Goal: Task Accomplishment & Management: Complete application form

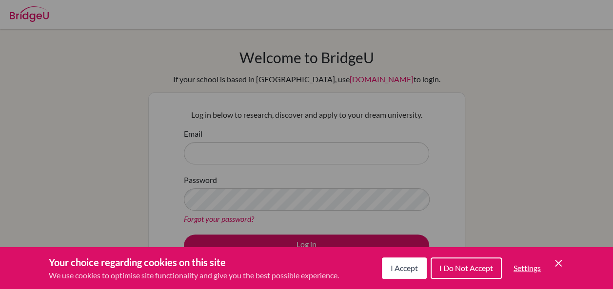
click at [411, 270] on span "I Accept" at bounding box center [403, 268] width 27 height 9
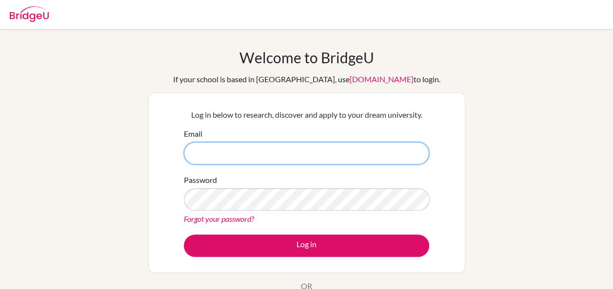
click at [236, 151] on input "Email" at bounding box center [306, 153] width 245 height 22
type input "seankelly@diabarsha.com"
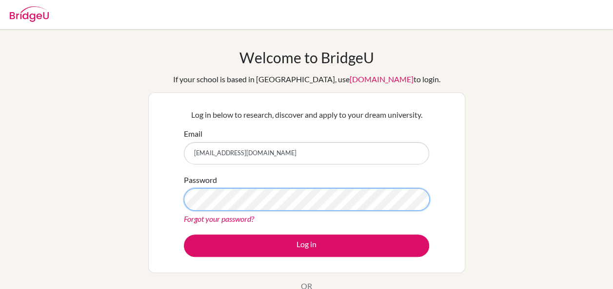
click at [184, 235] on button "Log in" at bounding box center [306, 246] width 245 height 22
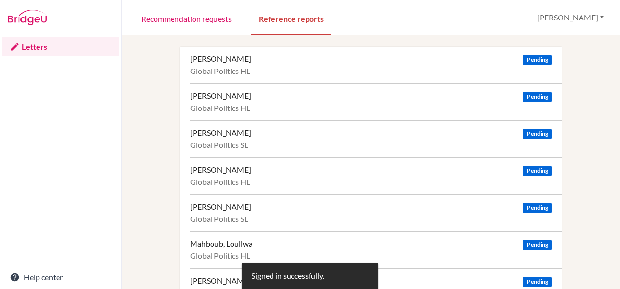
click at [150, 119] on div "Azizova, Yasmina Pending Global Politics HL Daruwalla, Anahita Pending Global P…" at bounding box center [371, 195] width 475 height 296
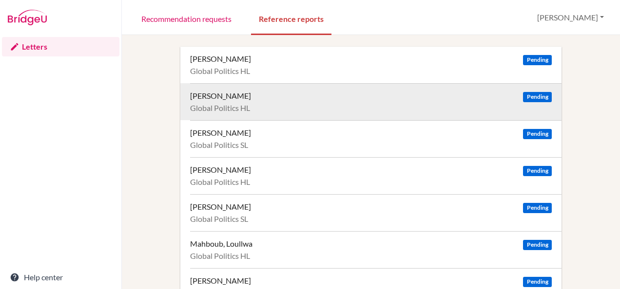
click at [342, 102] on div "Daruwalla, Anahita Pending Global Politics HL" at bounding box center [375, 101] width 371 height 37
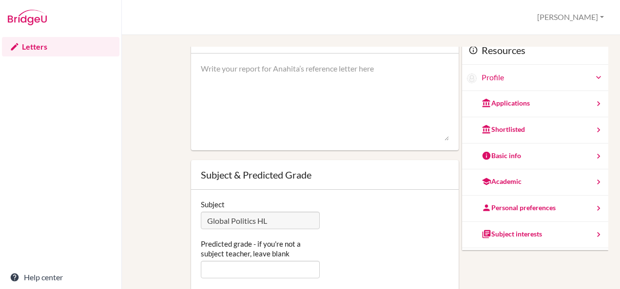
scroll to position [87, 0]
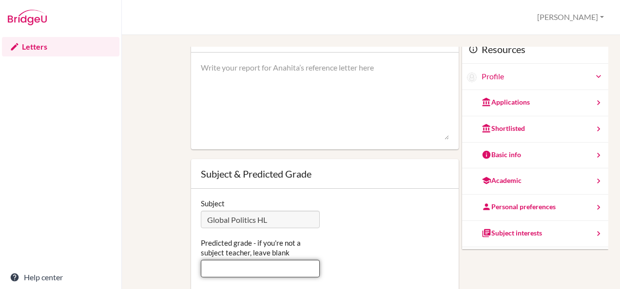
click at [264, 267] on input "Predicted grade - if you're not a subject teacher, leave blank" at bounding box center [260, 269] width 119 height 18
type input "6"
click at [162, 216] on div "You can edit this report as often as you'd like. Simply type in the text area a…" at bounding box center [370, 148] width 465 height 377
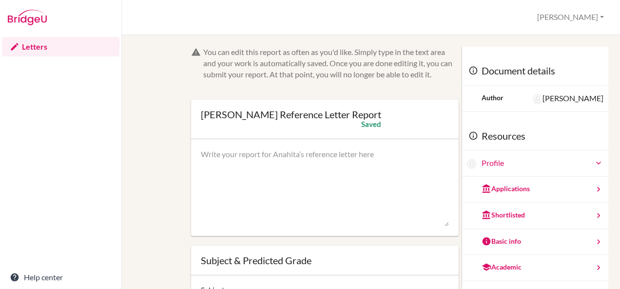
click at [407, 83] on form "You can edit this report as often as you'd like. Simply type in the text area a…" at bounding box center [325, 215] width 268 height 337
click at [399, 76] on div "You can edit this report as often as you'd like. Simply type in the text area a…" at bounding box center [330, 64] width 255 height 34
click at [31, 15] on img at bounding box center [27, 18] width 39 height 16
click at [25, 42] on link "Letters" at bounding box center [60, 46] width 117 height 19
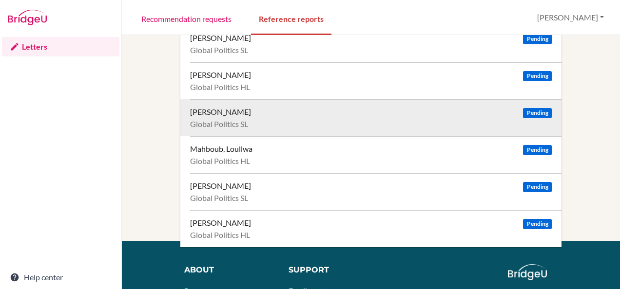
scroll to position [97, 0]
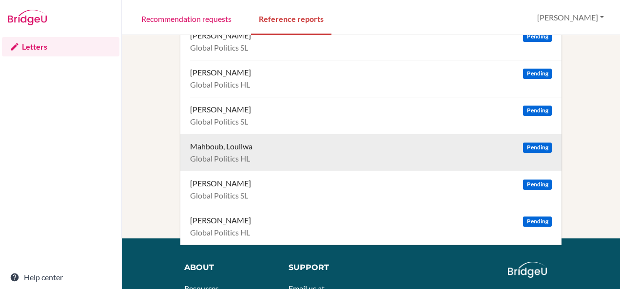
click at [227, 152] on div "Mahboub, Loullwa Pending Global Politics HL" at bounding box center [375, 152] width 371 height 37
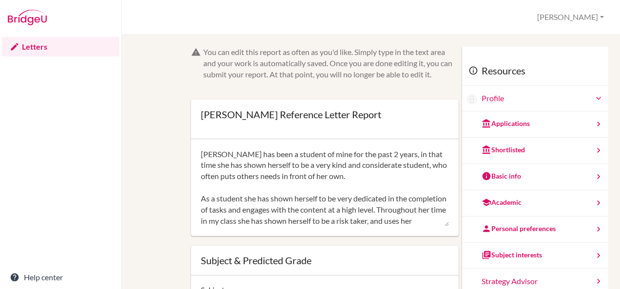
click at [395, 47] on div "You can edit this report as often as you'd like. Simply type in the text area a…" at bounding box center [330, 64] width 255 height 34
click at [33, 47] on link "Letters" at bounding box center [60, 46] width 117 height 19
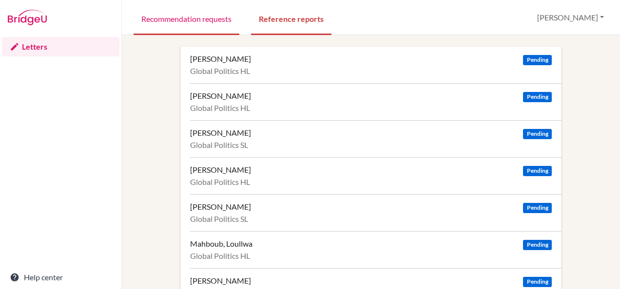
click at [176, 14] on link "Recommendation requests" at bounding box center [187, 18] width 106 height 34
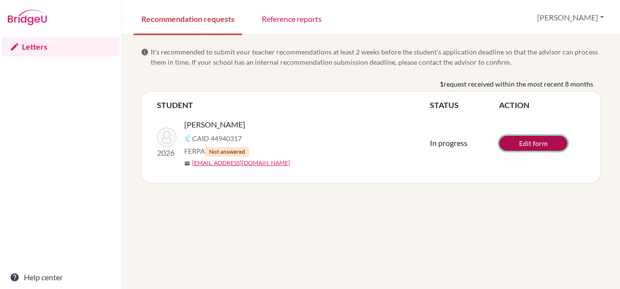
click at [525, 143] on link "Edit form" at bounding box center [533, 143] width 68 height 15
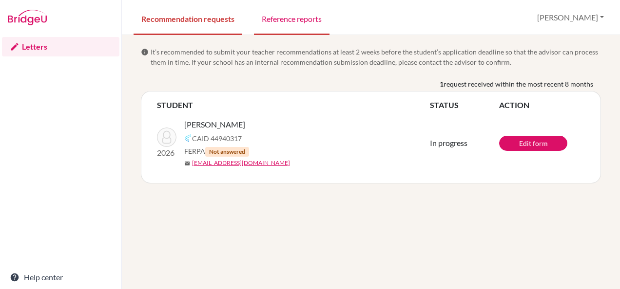
click at [288, 21] on link "Reference reports" at bounding box center [292, 18] width 76 height 34
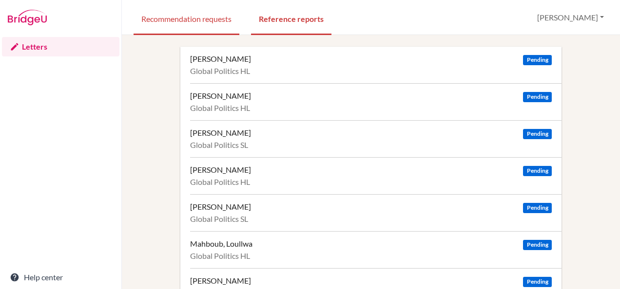
click at [182, 12] on link "Recommendation requests" at bounding box center [187, 18] width 106 height 34
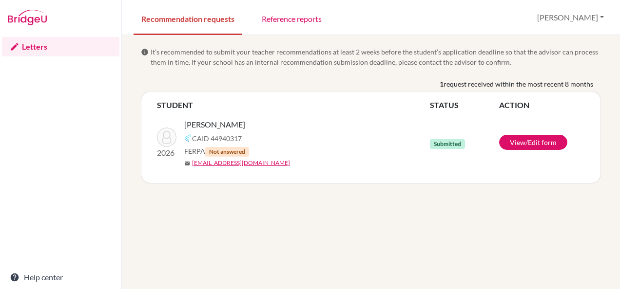
click at [224, 149] on span "Not answered" at bounding box center [227, 152] width 44 height 10
